Goal: Navigation & Orientation: Find specific page/section

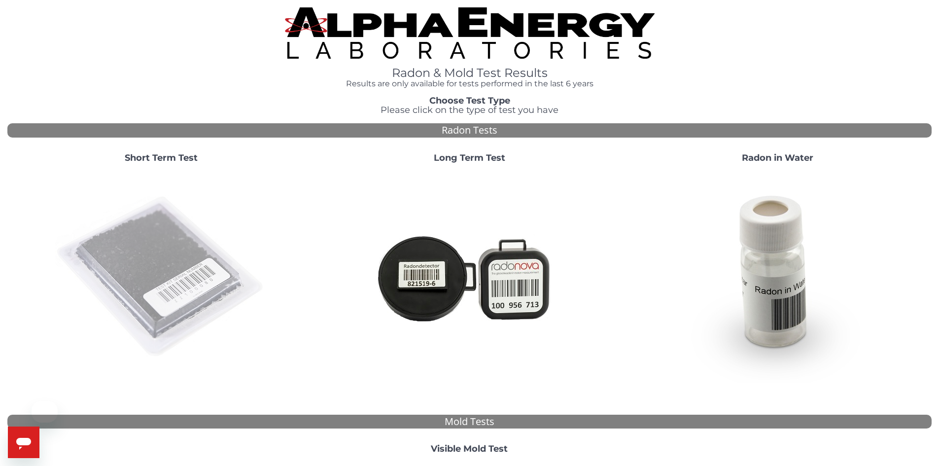
click at [179, 235] on img at bounding box center [161, 277] width 212 height 212
